Goal: Information Seeking & Learning: Learn about a topic

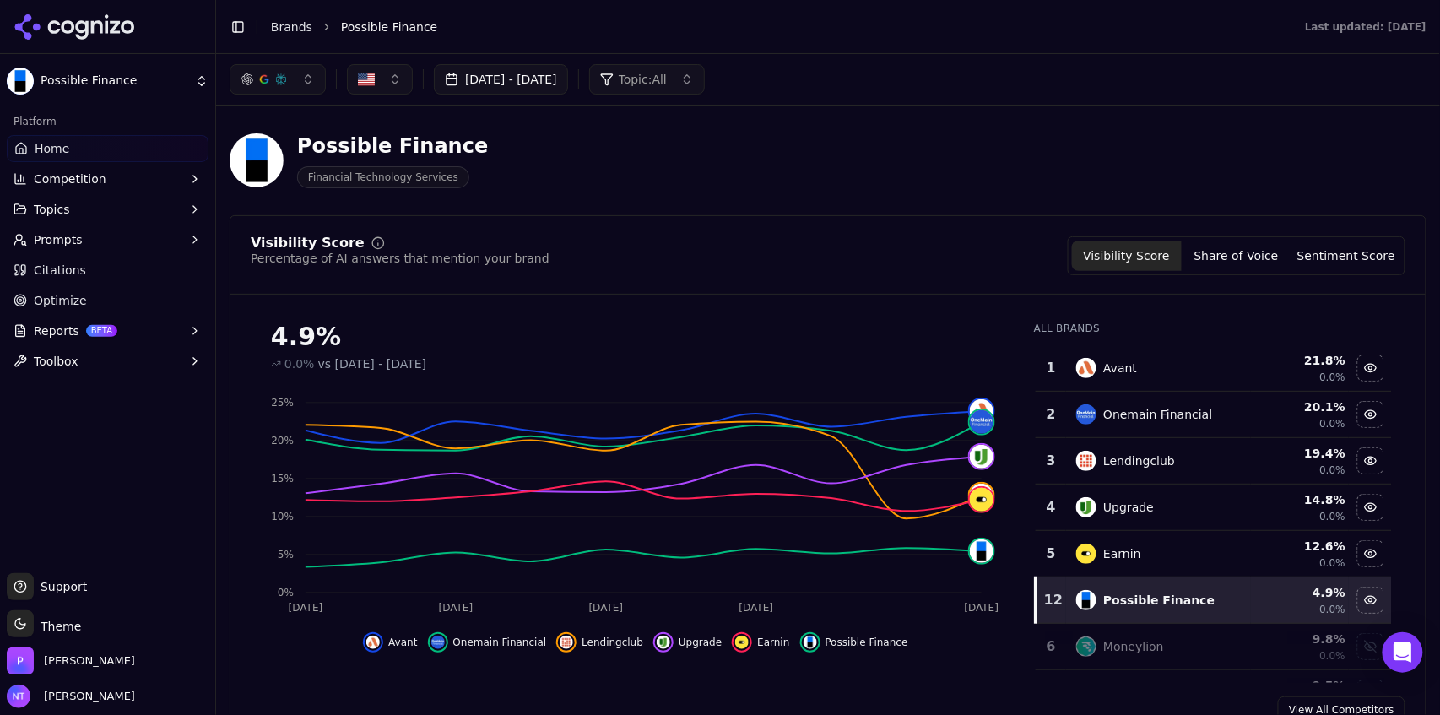
click at [235, 26] on button "Toggle Sidebar" at bounding box center [238, 27] width 24 height 24
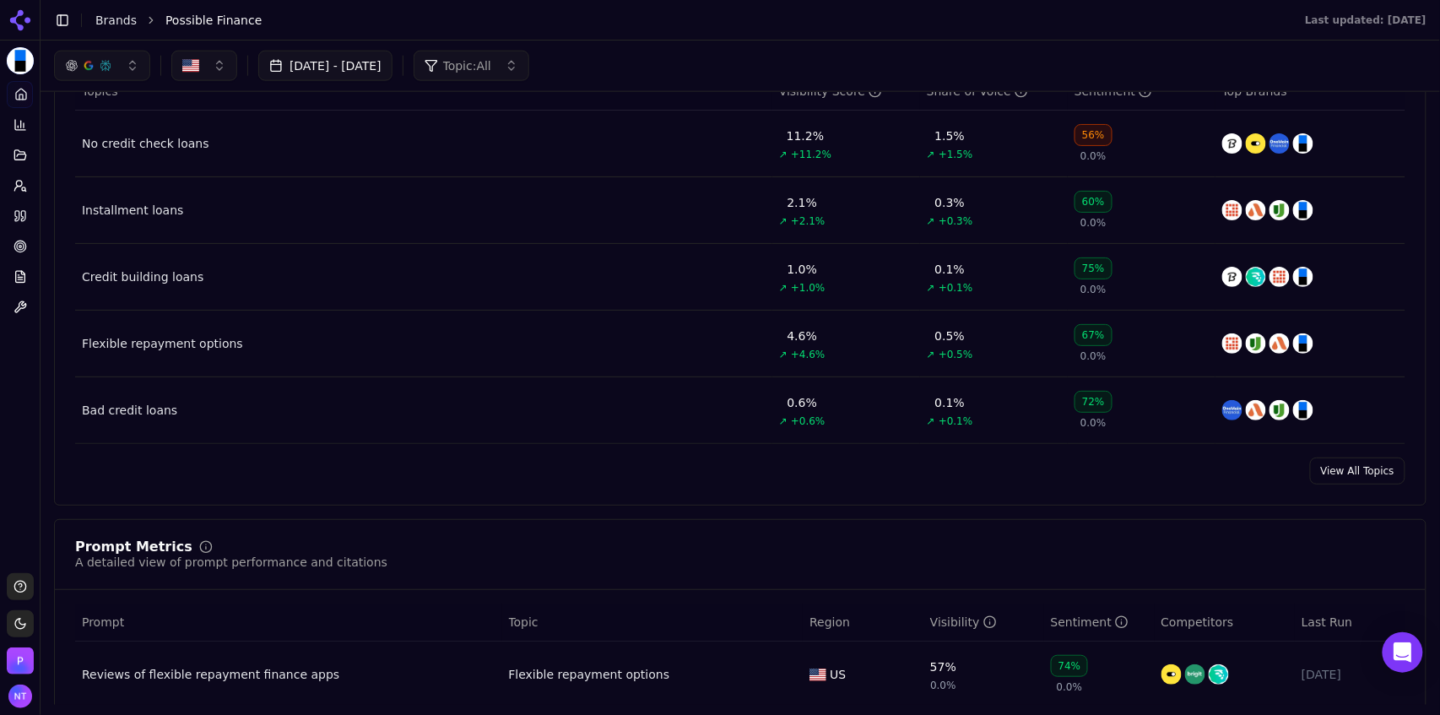
scroll to position [729, 0]
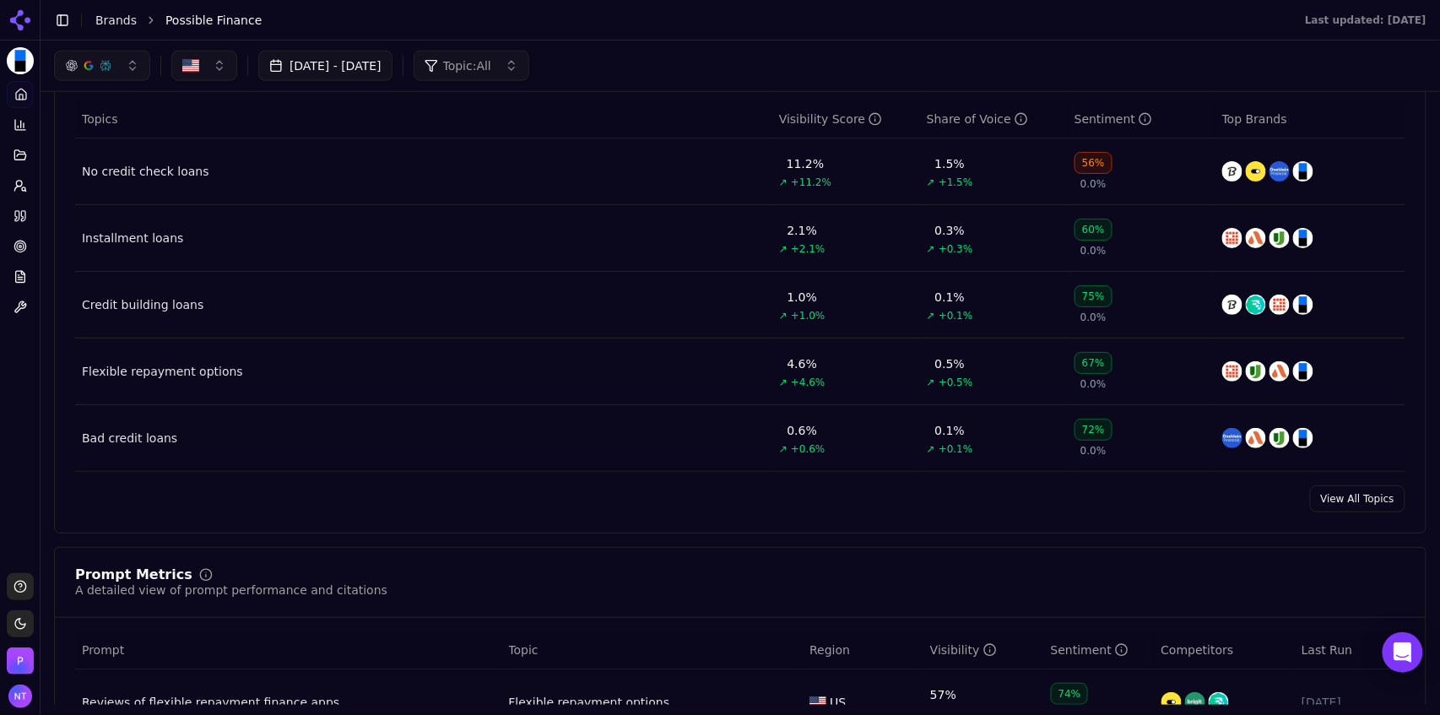
click at [1348, 499] on link "View All Topics" at bounding box center [1357, 498] width 95 height 27
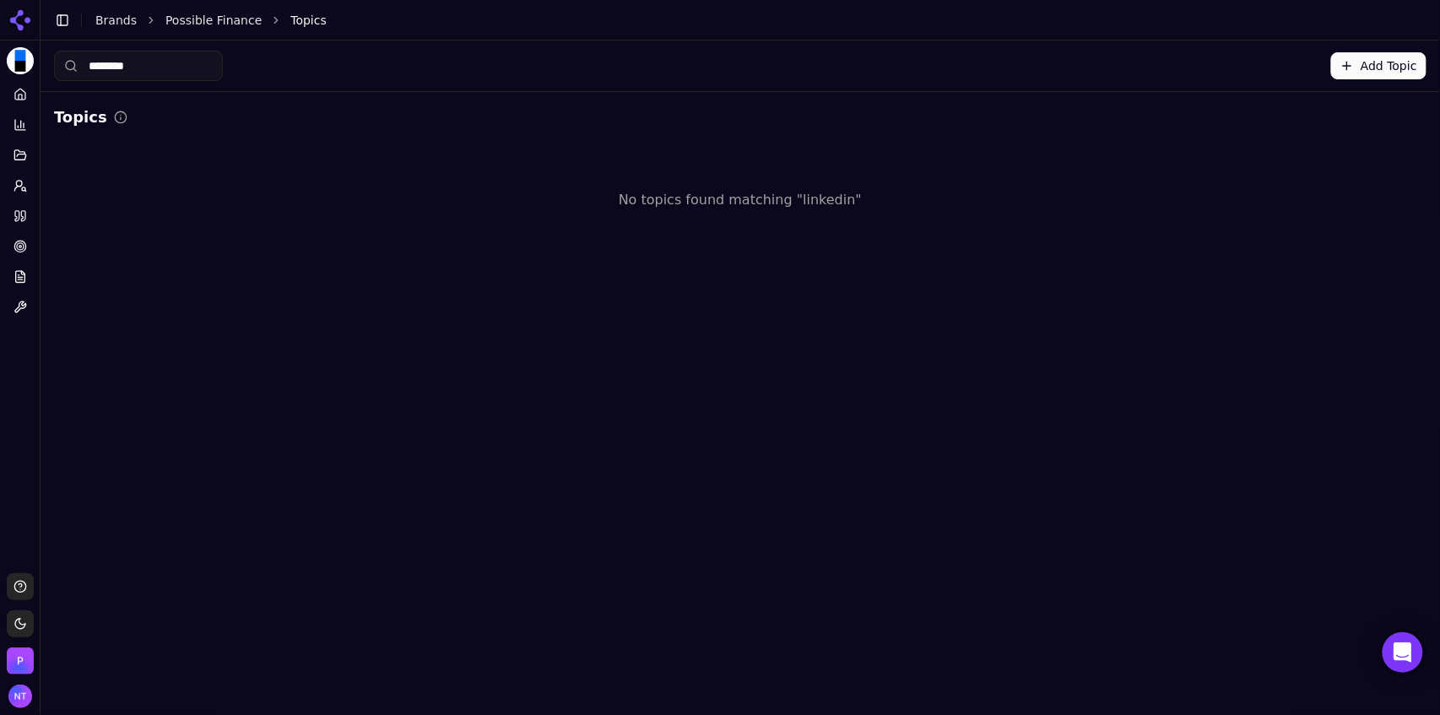
click at [167, 59] on input "********" at bounding box center [138, 66] width 169 height 30
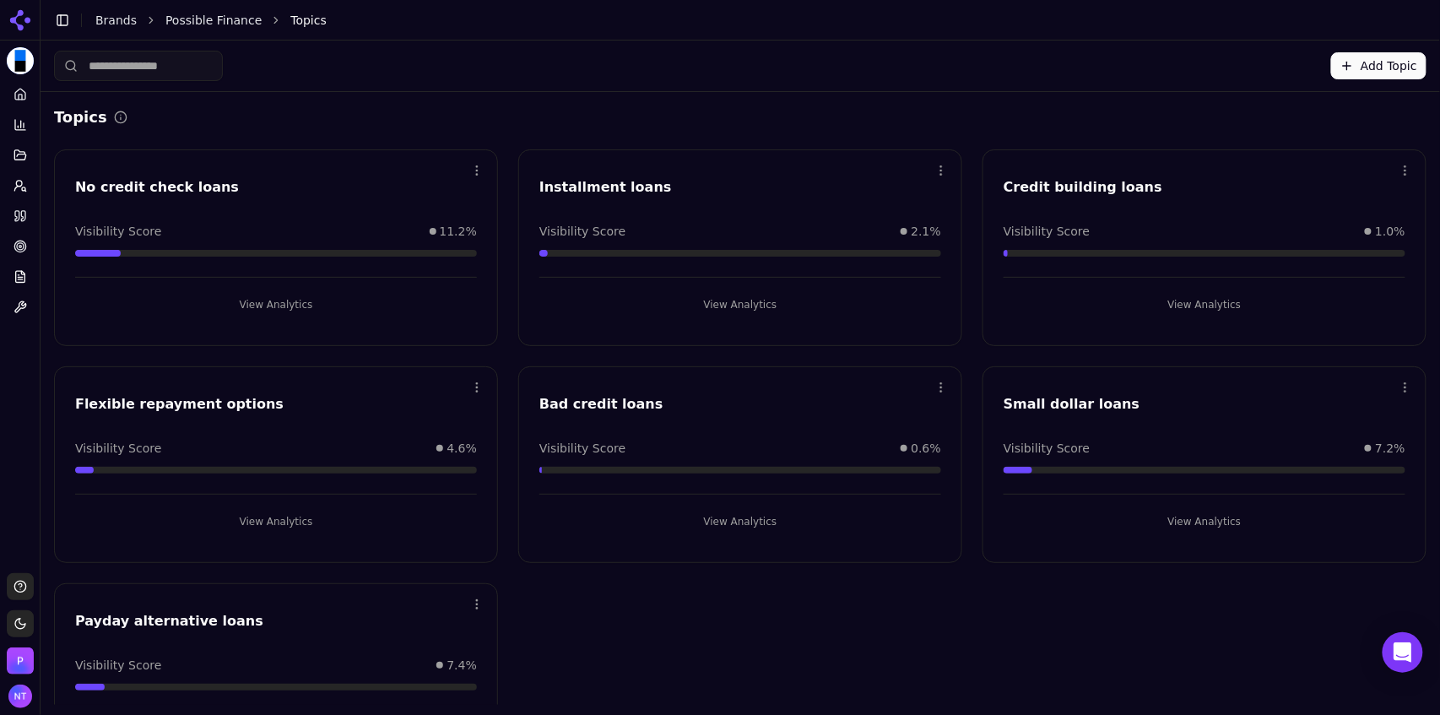
click at [1189, 534] on div "Open menu Small dollar loans Visibility Score 7.2% View Analytics" at bounding box center [1205, 464] width 444 height 197
click at [1175, 527] on button "View Analytics" at bounding box center [1205, 521] width 402 height 27
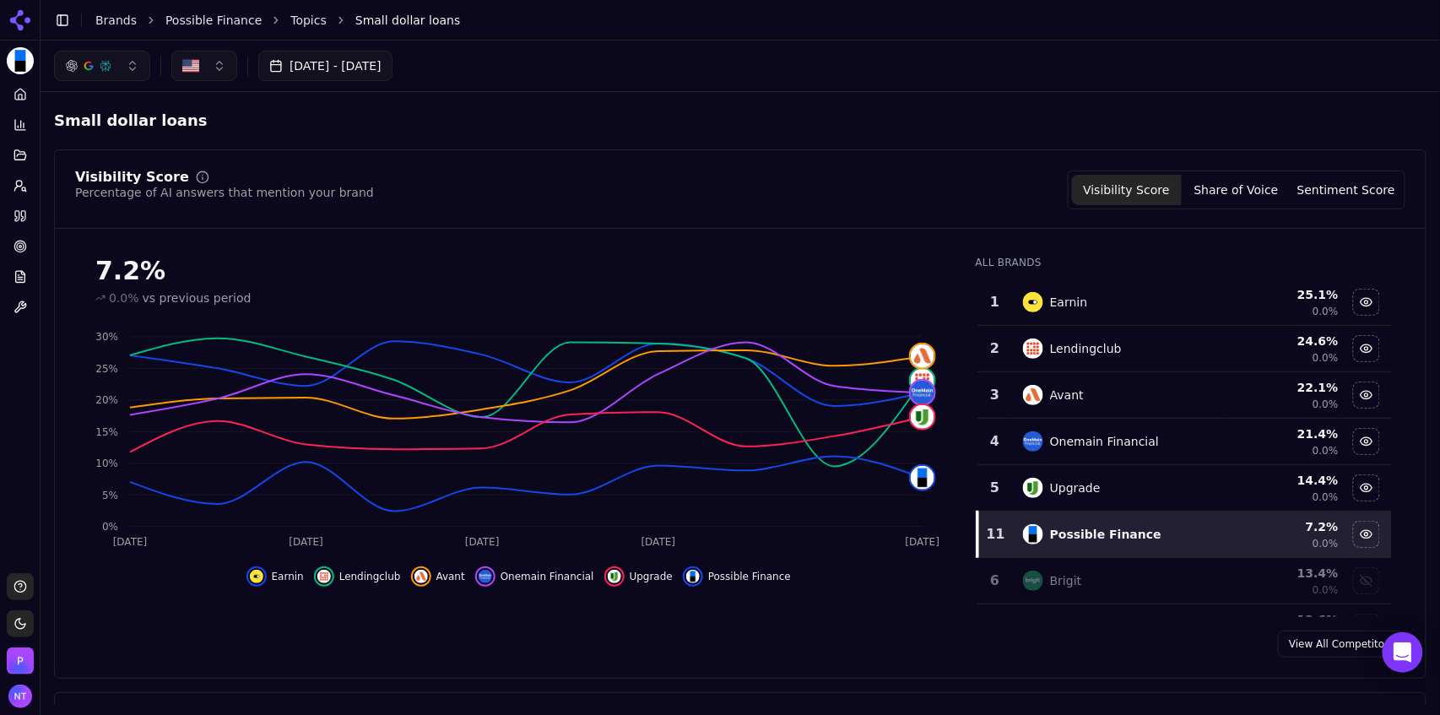
click at [1116, 583] on div "Brigit" at bounding box center [1120, 581] width 194 height 20
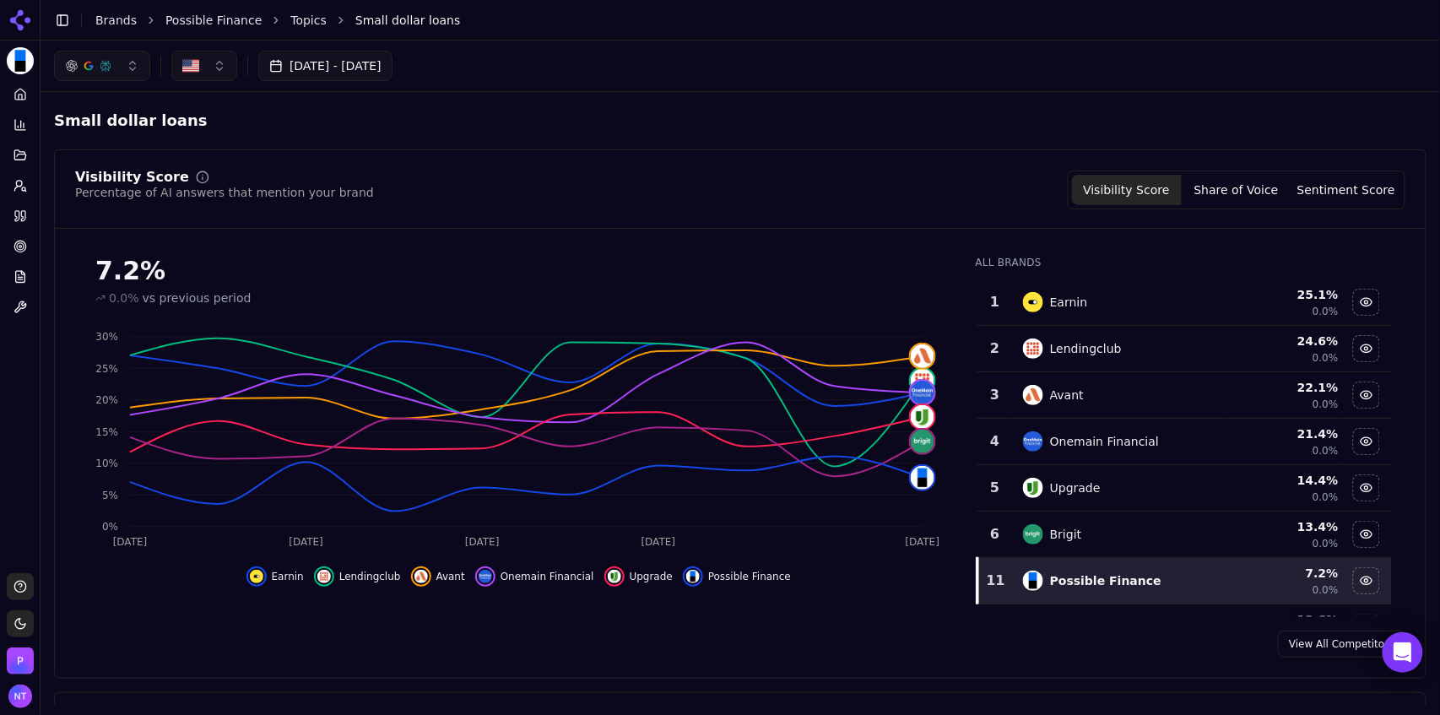
click at [292, 22] on link "Topics" at bounding box center [308, 20] width 36 height 17
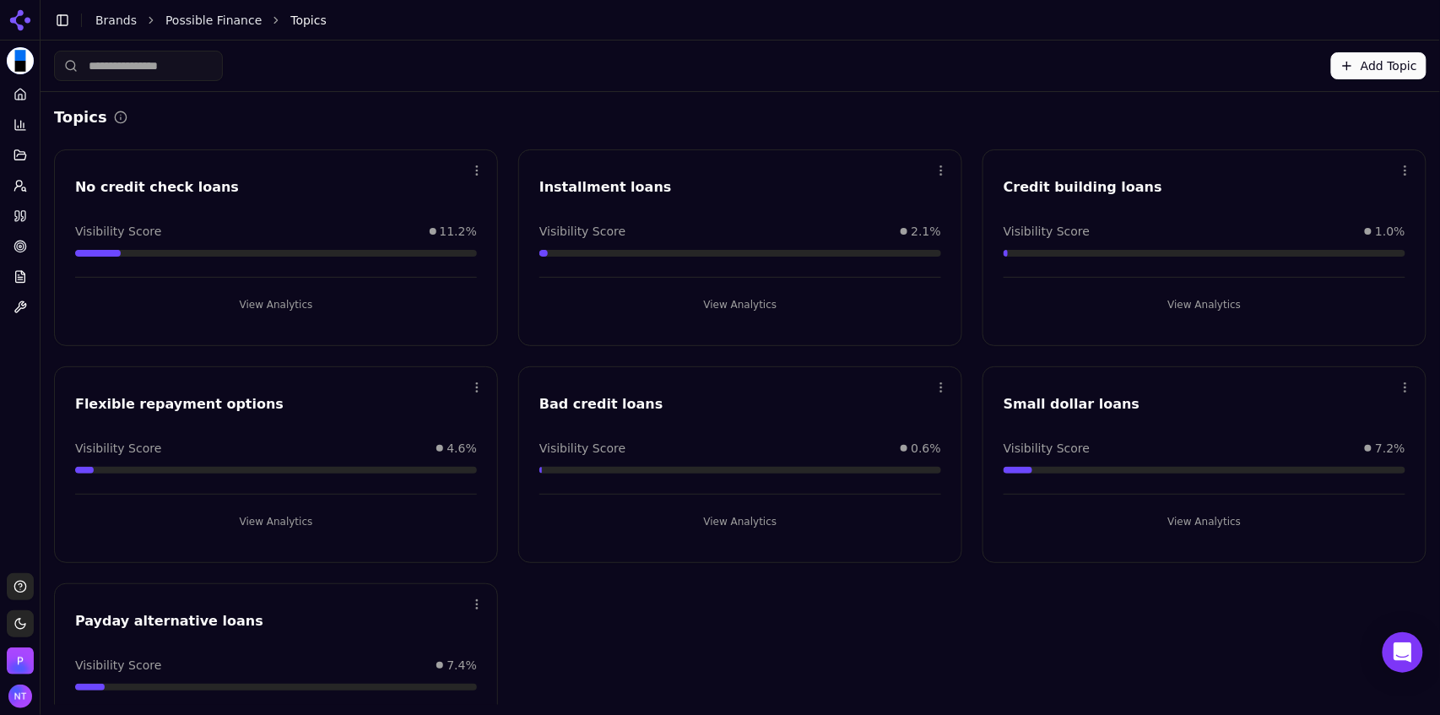
scroll to position [87, 0]
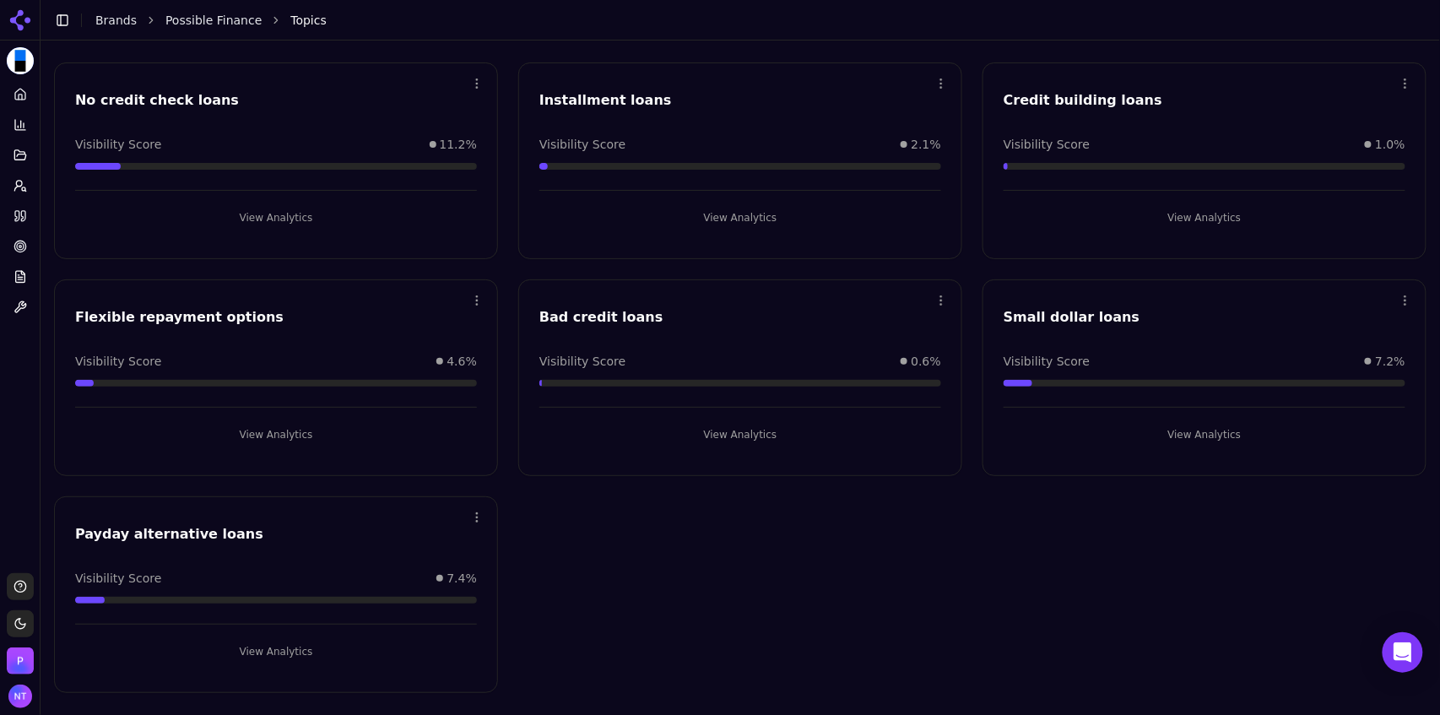
click at [274, 651] on button "View Analytics" at bounding box center [276, 651] width 402 height 27
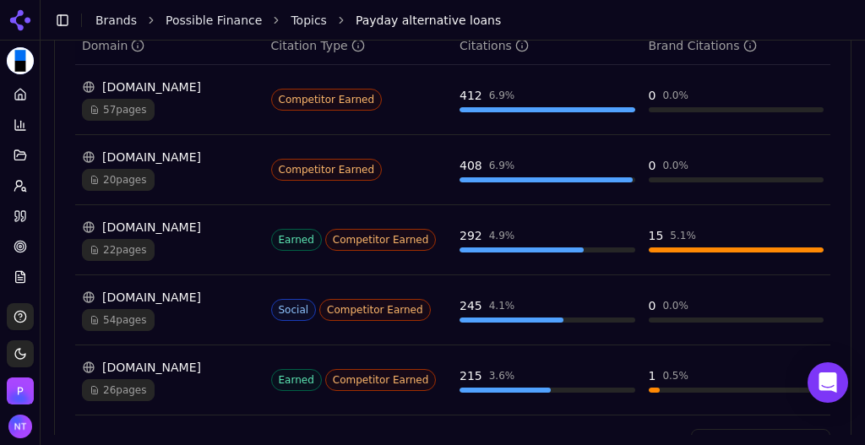
scroll to position [1289, 0]
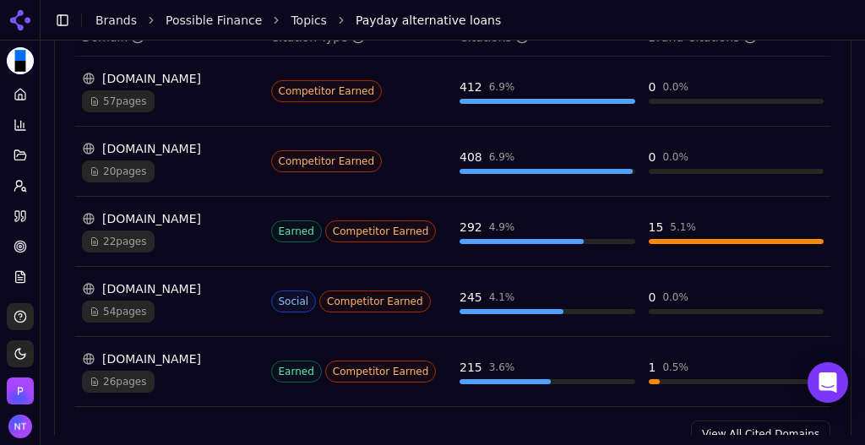
click at [714, 430] on link "View All Cited Domains" at bounding box center [760, 433] width 139 height 27
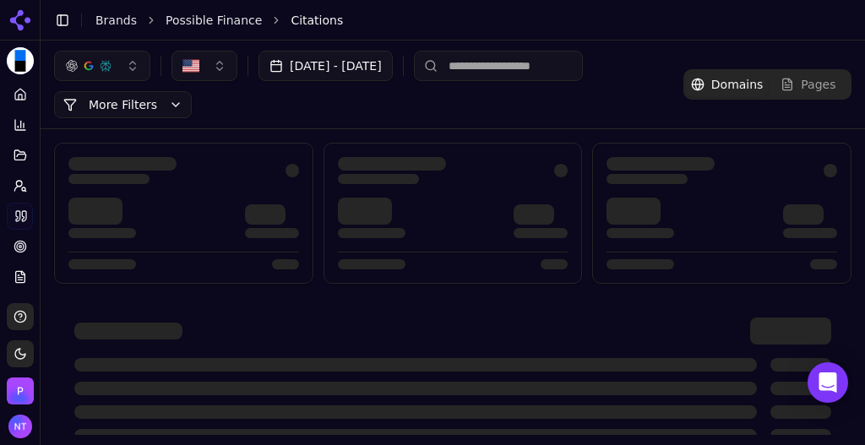
click at [577, 64] on input at bounding box center [498, 66] width 169 height 30
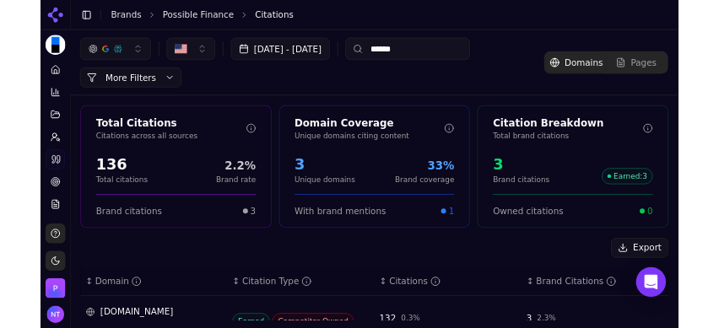
scroll to position [150, 0]
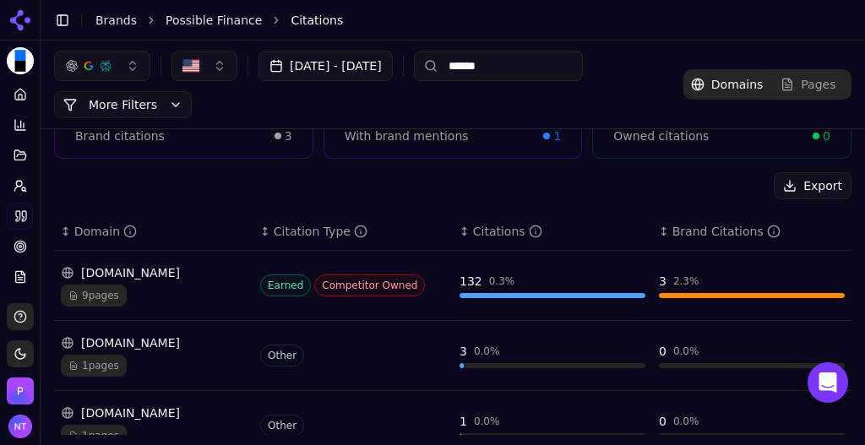
type input "******"
click at [146, 285] on div "9 pages" at bounding box center [154, 296] width 186 height 22
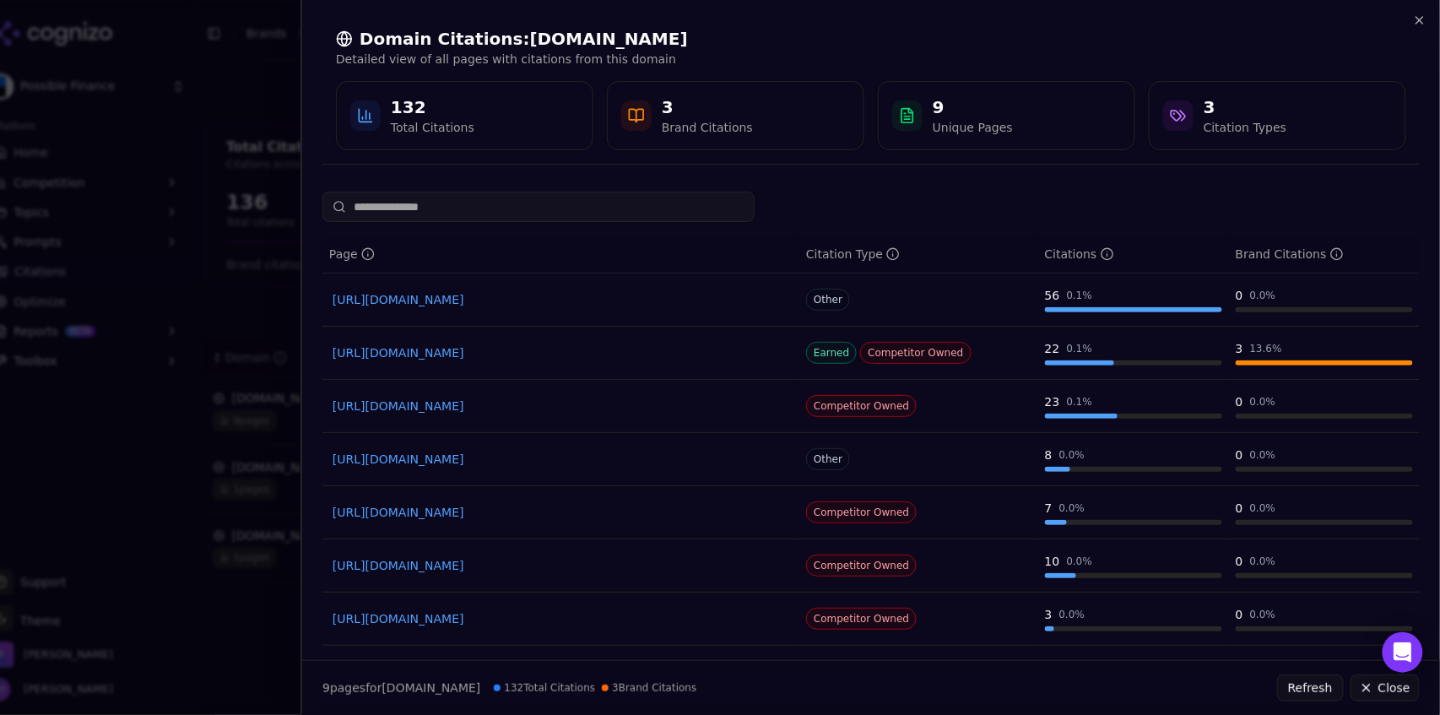
scroll to position [0, 0]
click at [667, 400] on link "[URL][DOMAIN_NAME]" at bounding box center [561, 406] width 457 height 17
